Goal: Information Seeking & Learning: Check status

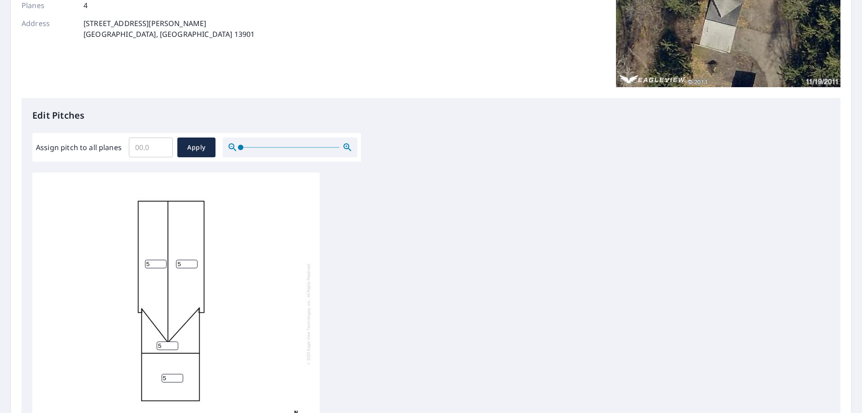
scroll to position [180, 0]
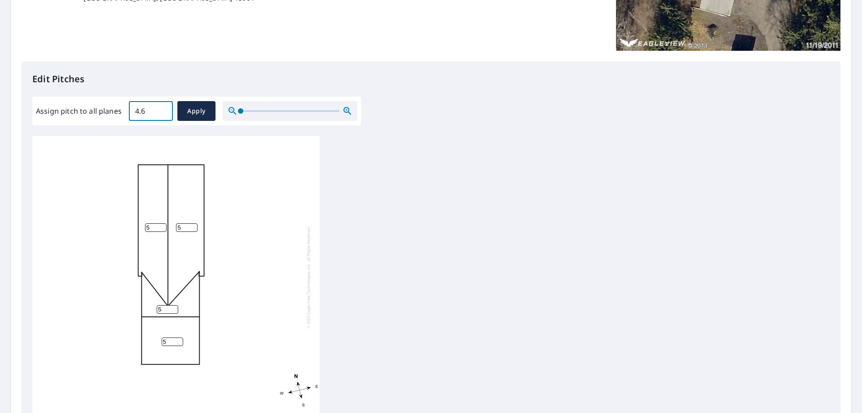
click at [163, 107] on input "4.6" at bounding box center [151, 110] width 44 height 25
click at [163, 107] on input "4.7" at bounding box center [151, 110] width 44 height 25
click at [163, 107] on input "4.8" at bounding box center [151, 110] width 44 height 25
click at [163, 107] on input "4.9" at bounding box center [151, 110] width 44 height 25
type input "5"
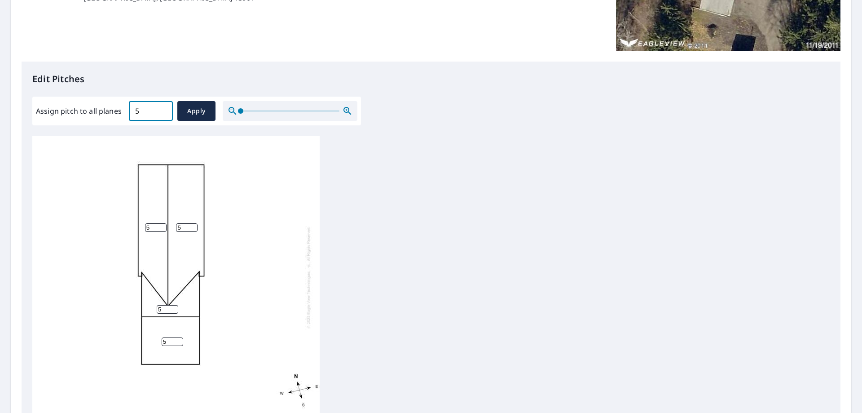
click at [163, 107] on input "5" at bounding box center [151, 110] width 44 height 25
click at [195, 110] on span "Apply" at bounding box center [197, 111] width 24 height 11
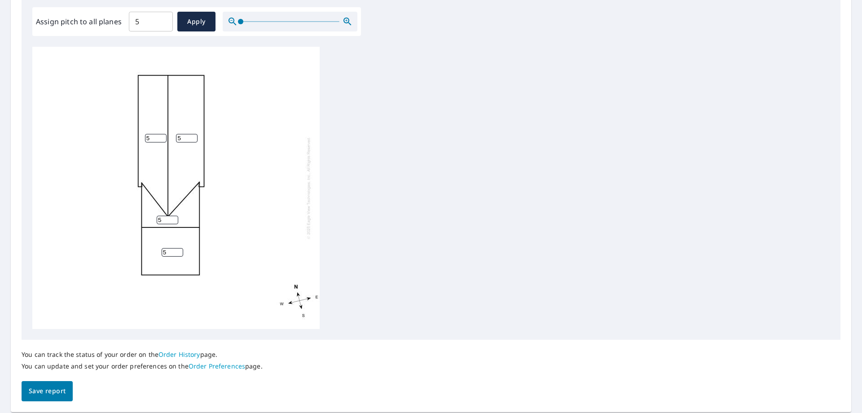
scroll to position [269, 0]
type input "4"
click at [162, 139] on input "4" at bounding box center [156, 137] width 22 height 9
type input "4"
click at [192, 139] on input "4" at bounding box center [187, 137] width 22 height 9
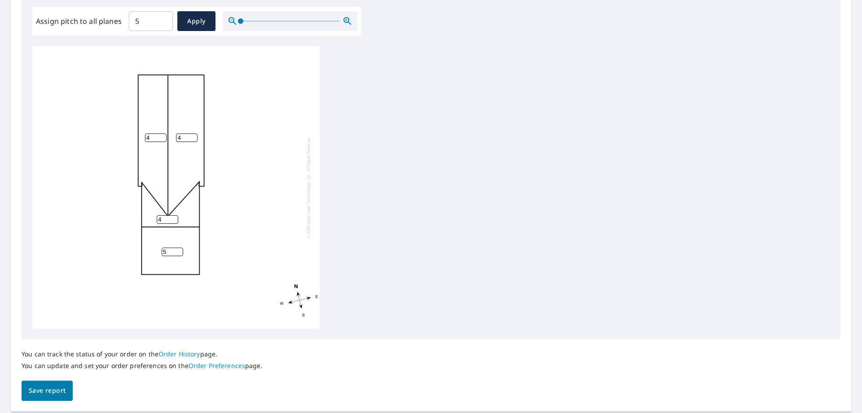
type input "4"
click at [173, 220] on input "4" at bounding box center [168, 219] width 22 height 9
type input "4"
click at [177, 252] on input "4" at bounding box center [173, 251] width 22 height 9
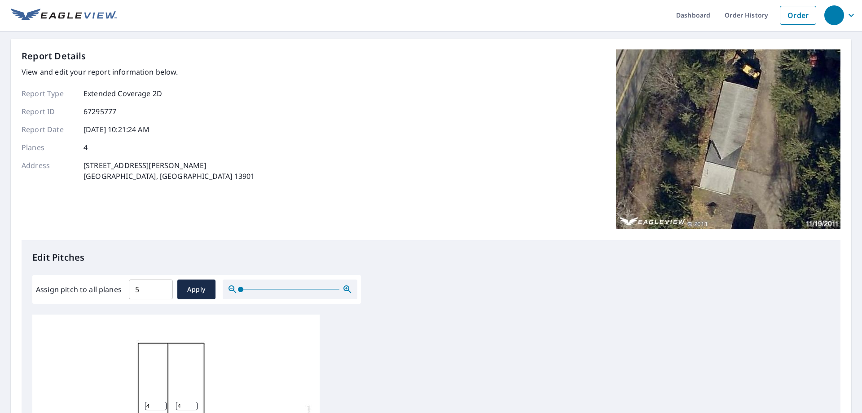
scroll to position [0, 0]
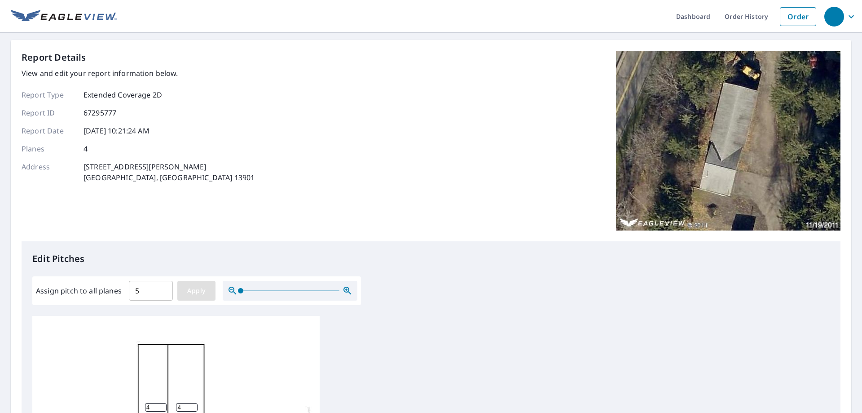
click at [201, 285] on span "Apply" at bounding box center [197, 290] width 24 height 11
type input "5"
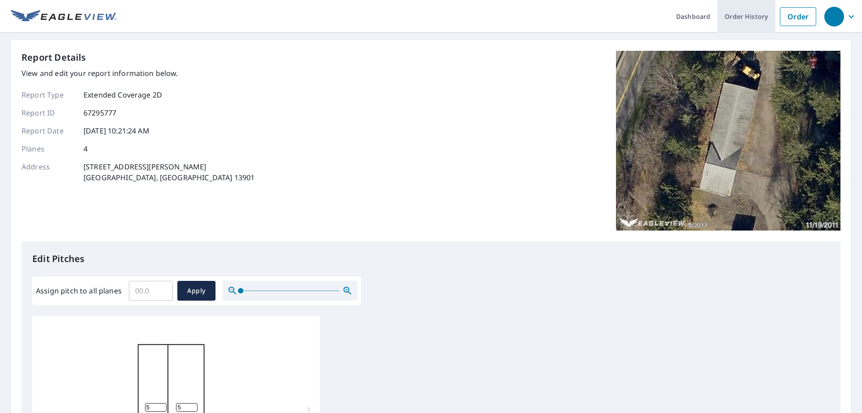
click at [758, 17] on link "Order History" at bounding box center [746, 16] width 58 height 33
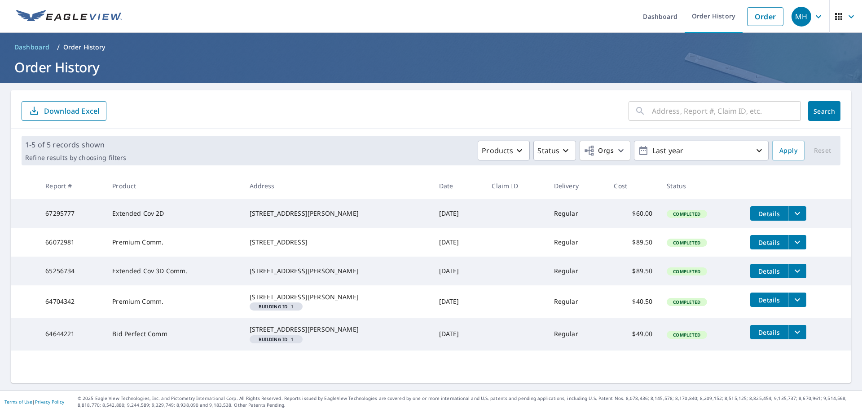
click at [768, 216] on span "Details" at bounding box center [769, 213] width 27 height 9
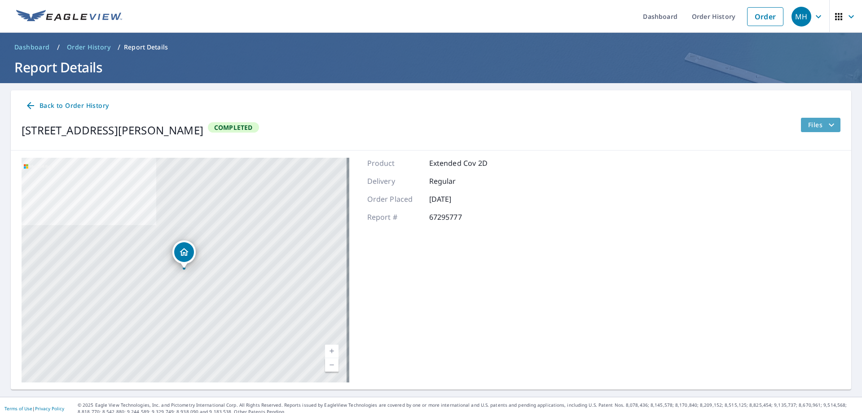
click at [810, 118] on button "Files" at bounding box center [821, 125] width 40 height 14
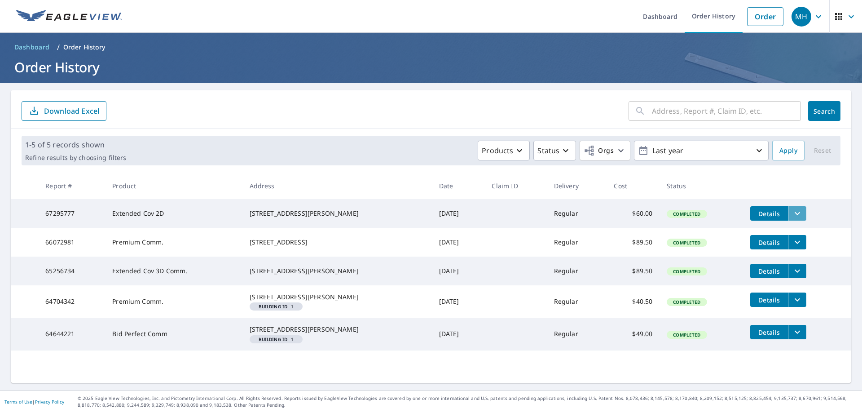
click at [792, 211] on icon "filesDropdownBtn-67295777" at bounding box center [797, 213] width 11 height 11
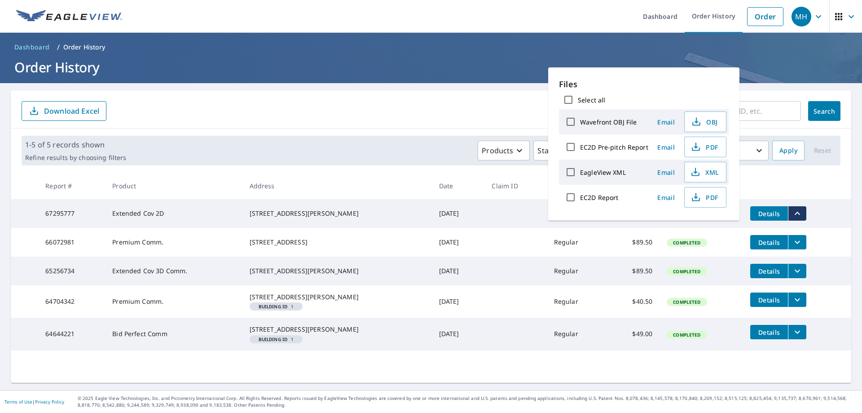
click at [792, 211] on icon "filesDropdownBtn-67295777" at bounding box center [797, 213] width 11 height 11
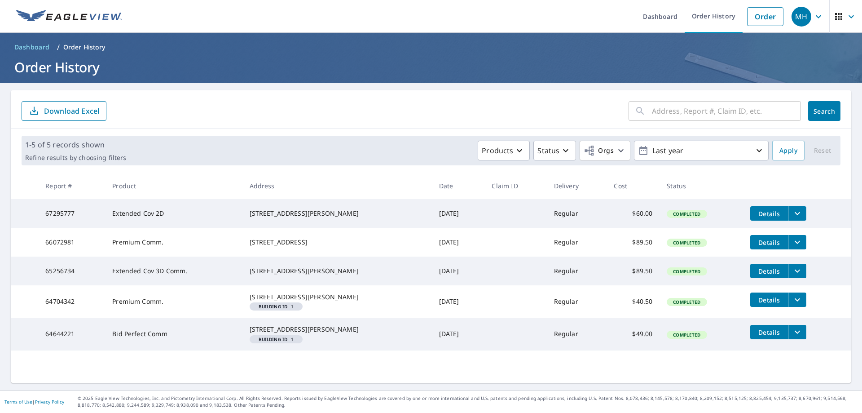
click at [65, 46] on p "Order History" at bounding box center [84, 47] width 42 height 9
click at [797, 14] on div "MH" at bounding box center [802, 17] width 20 height 20
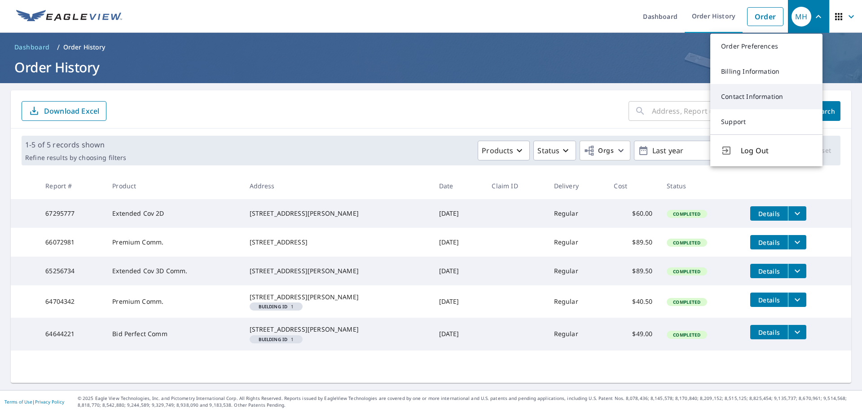
click at [758, 92] on link "Contact Information" at bounding box center [766, 96] width 112 height 25
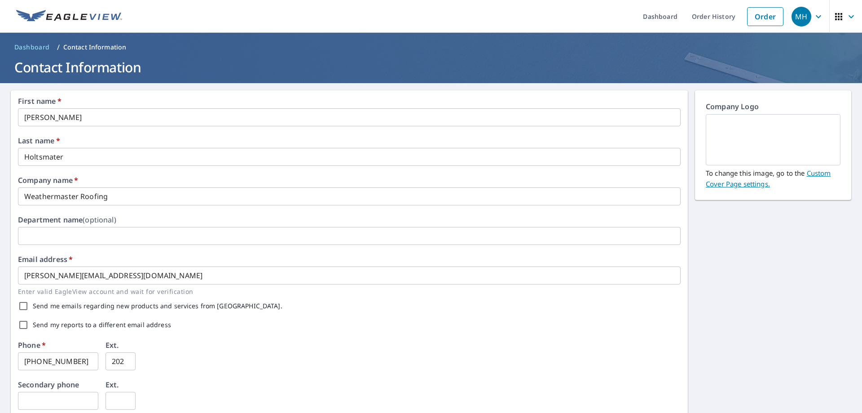
click at [796, 20] on div "MH" at bounding box center [802, 17] width 20 height 20
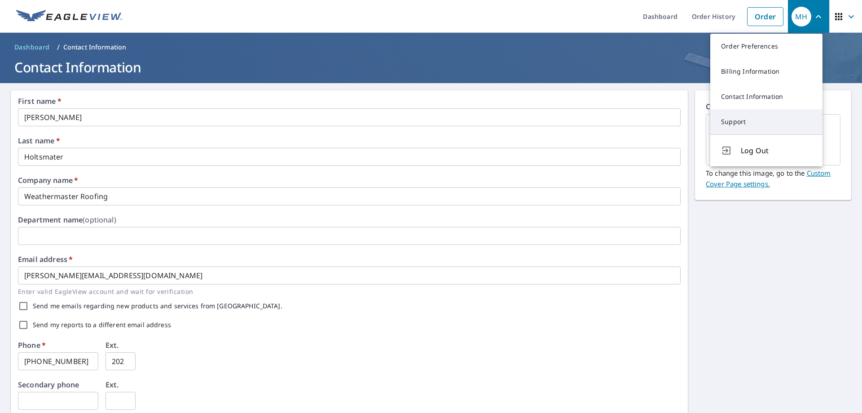
click at [745, 120] on link "Support" at bounding box center [766, 121] width 112 height 25
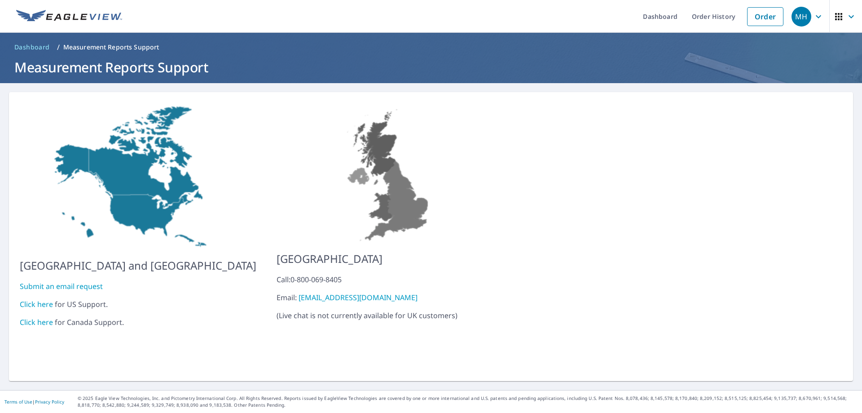
click at [34, 299] on link "Click here" at bounding box center [36, 304] width 33 height 10
click at [753, 21] on link "Order" at bounding box center [765, 16] width 36 height 19
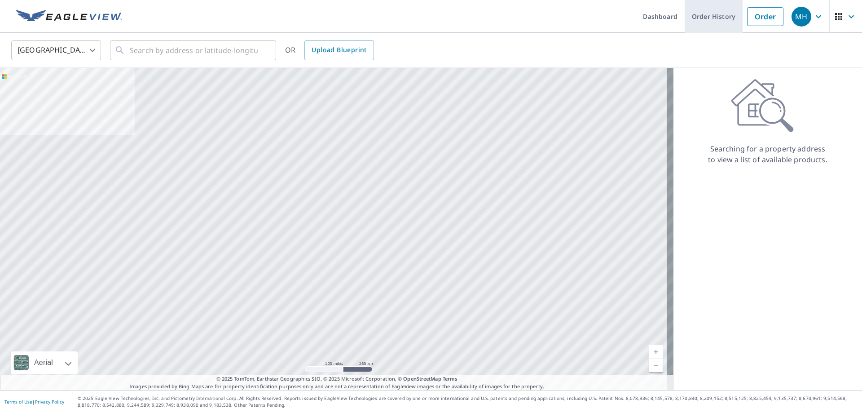
click at [707, 14] on link "Order History" at bounding box center [714, 16] width 58 height 33
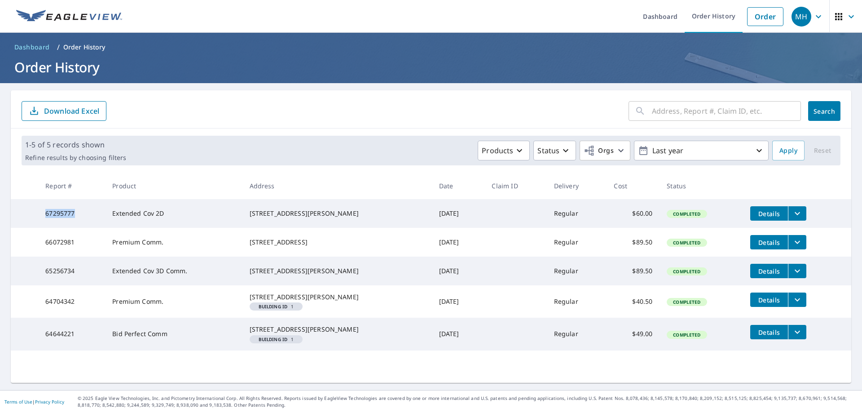
drag, startPoint x: 81, startPoint y: 214, endPoint x: 31, endPoint y: 216, distance: 49.9
click at [31, 216] on tr "67295777 Extended Cov 2D 30 Hadsell Rd Binghamton, NY 13901 Sep 05, 2025 Regula…" at bounding box center [431, 213] width 841 height 29
copy tr "67295777"
